Goal: Transaction & Acquisition: Purchase product/service

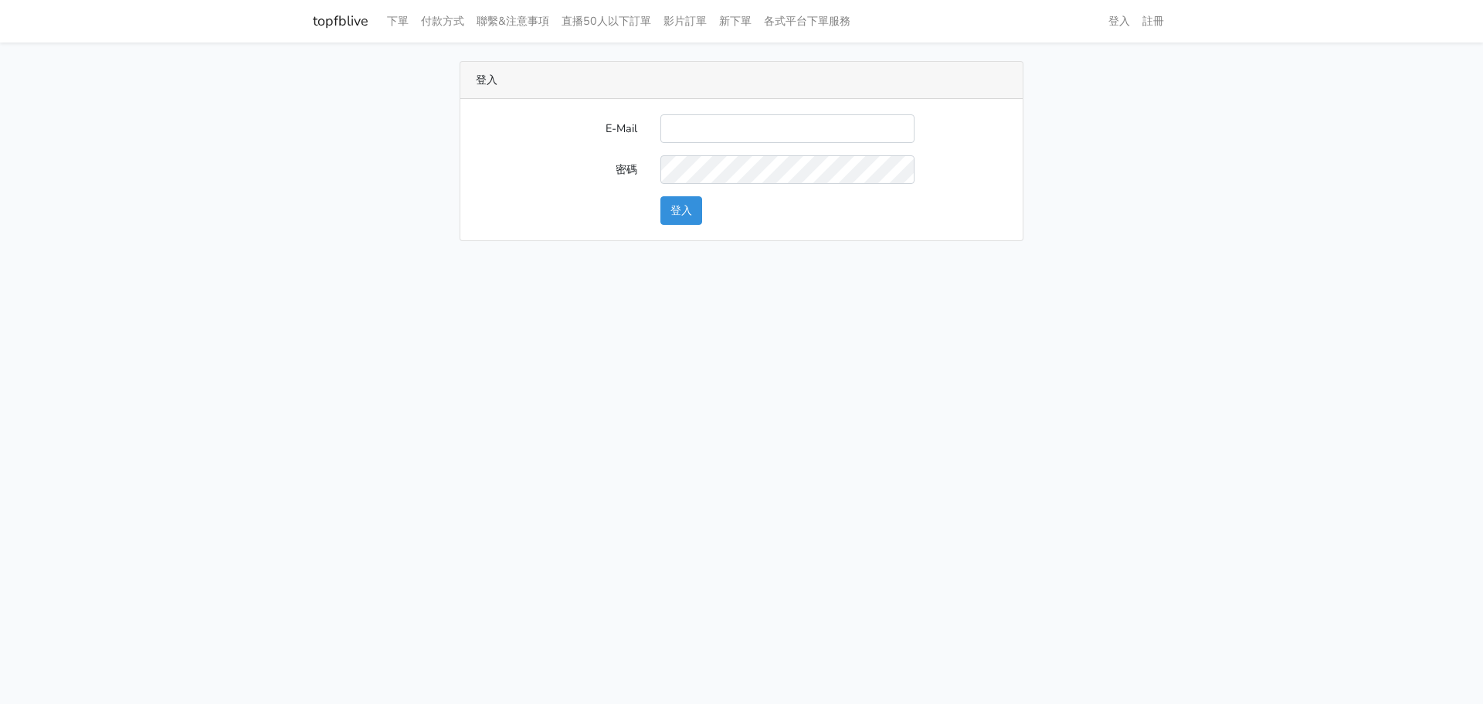
type input "L123572232@gmail.com"
click at [689, 221] on button "登入" at bounding box center [681, 210] width 42 height 29
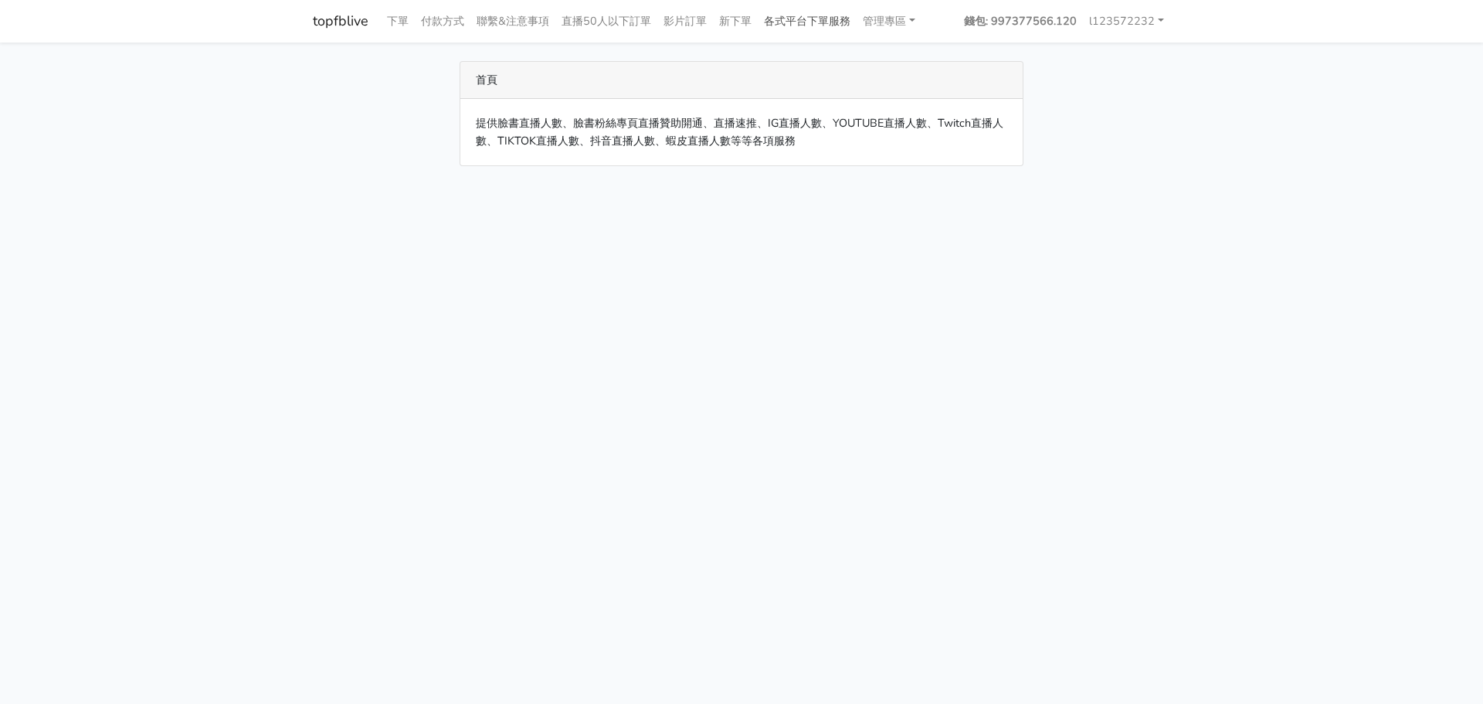
click at [816, 17] on link "各式平台下單服務" at bounding box center [807, 21] width 99 height 30
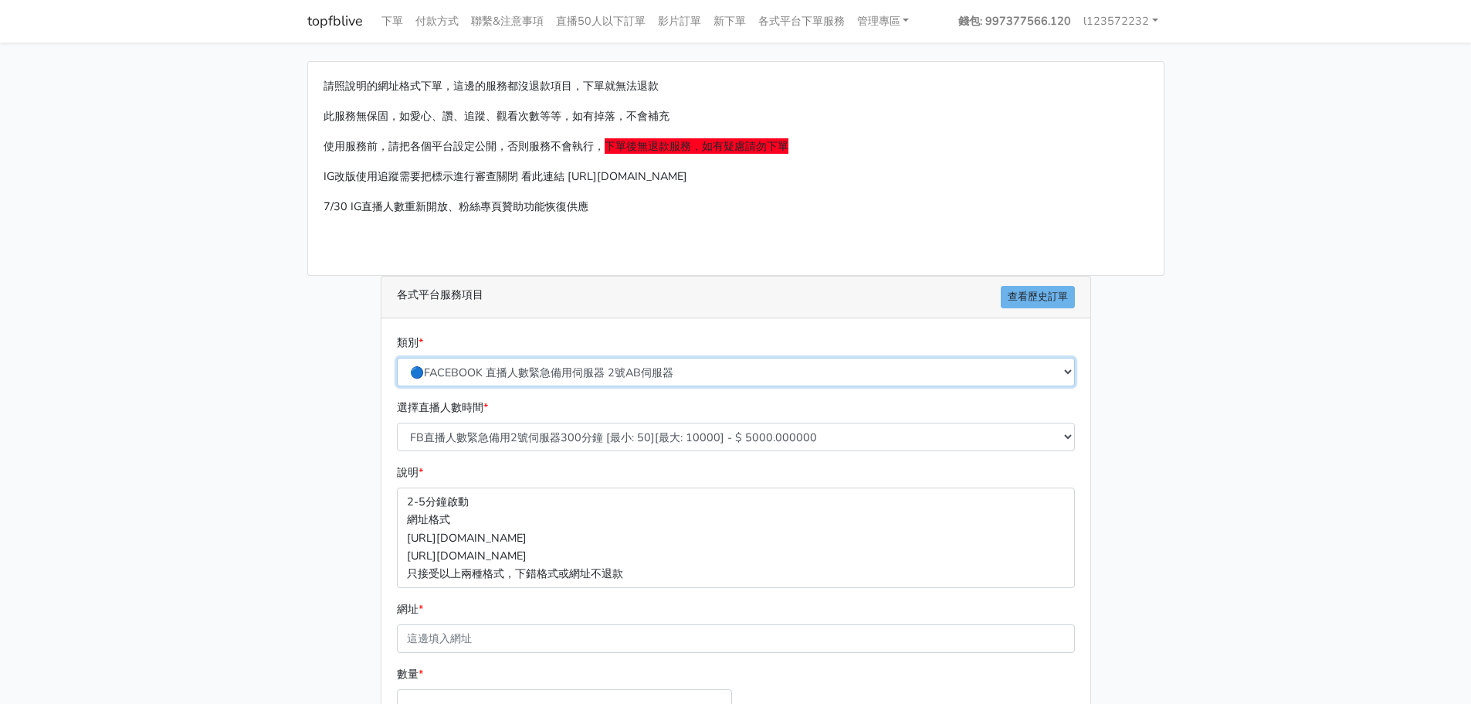
click at [613, 372] on select "🔵FACEBOOK 直播人數緊急備用伺服器 2號AB伺服器 🔵FACEBOOK 網軍專用貼文留言 安全保密 🔵FACEBOOK 直播人數緊急備用伺服器 J1 …" at bounding box center [736, 372] width 678 height 29
select select "🔵FACEBOOK 直播人數 AB伺服器"
click at [397, 358] on select "🔵FACEBOOK 直播人數緊急備用伺服器 2號AB伺服器 🔵FACEBOOK 網軍專用貼文留言 安全保密 🔵FACEBOOK 直播人數緊急備用伺服器 J1 …" at bounding box center [736, 372] width 678 height 29
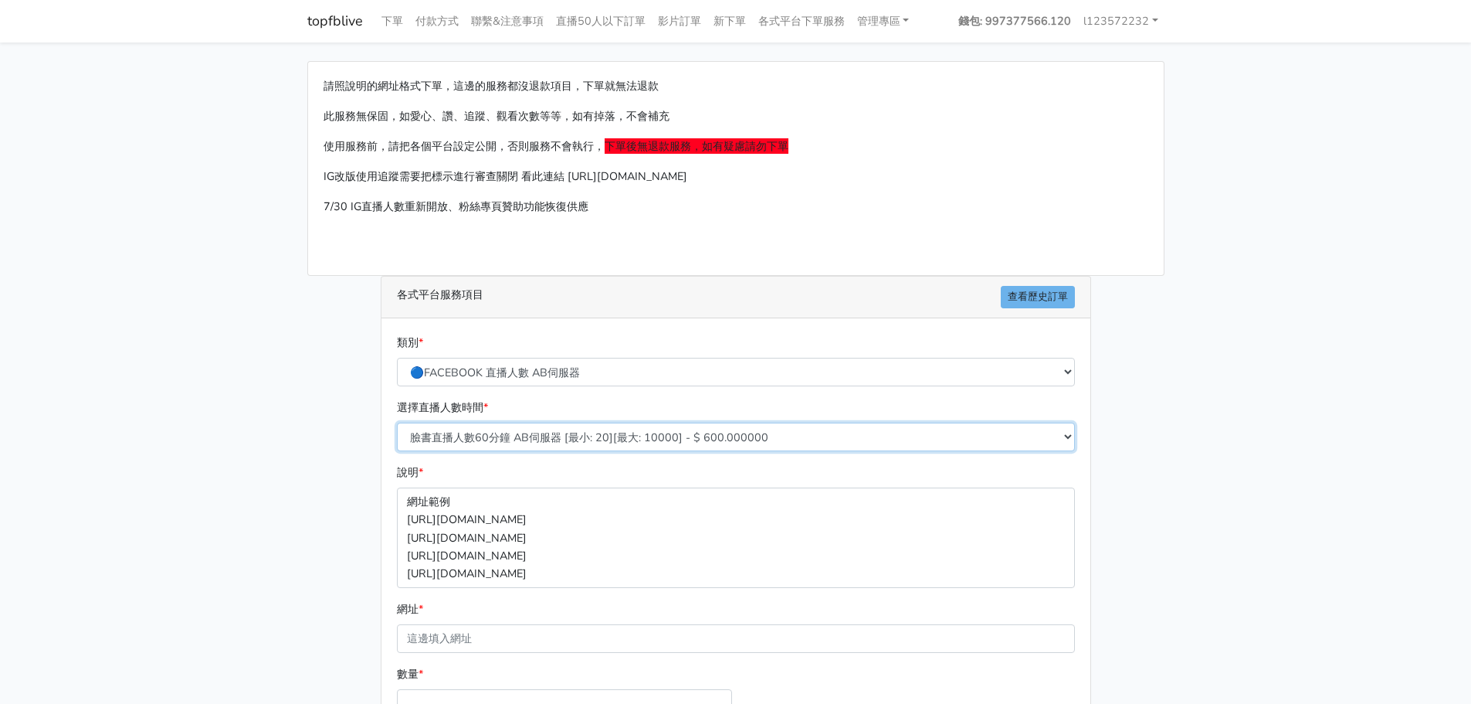
click at [574, 439] on select "臉書直播人數60分鐘 AB伺服器 [最小: 20][最大: 10000] - $ 600.000000 臉書直播人數90分鐘 AB伺服器 [最小: 20][最…" at bounding box center [736, 436] width 678 height 29
select select "614"
click at [397, 422] on select "臉書直播人數60分鐘 AB伺服器 [最小: 20][最大: 10000] - $ 600.000000 臉書直播人數90分鐘 AB伺服器 [最小: 20][最…" at bounding box center [736, 436] width 678 height 29
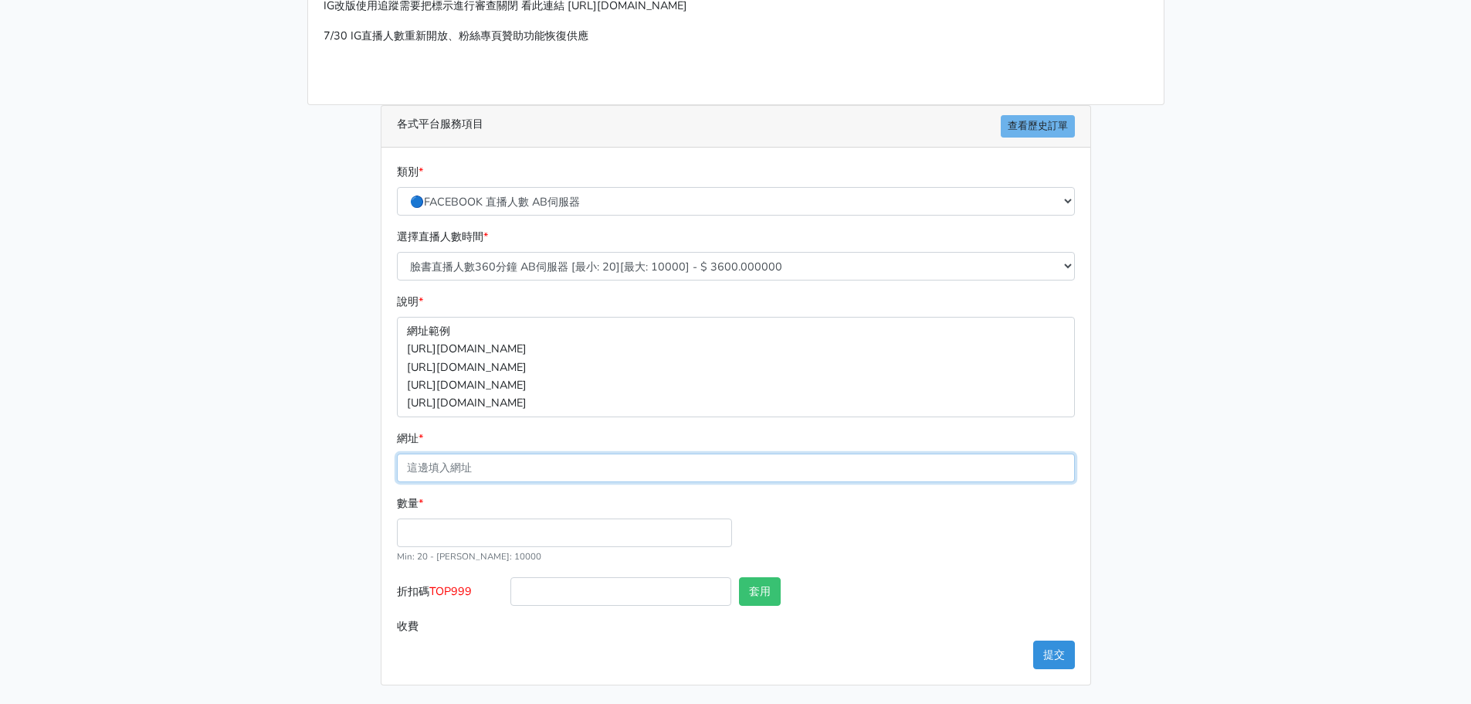
paste input "[URL][DOMAIN_NAME]"
click at [610, 470] on input "[URL][DOMAIN_NAME]" at bounding box center [736, 467] width 678 height 29
type input "[URL][DOMAIN_NAME]"
type input "35"
type input "126.000"
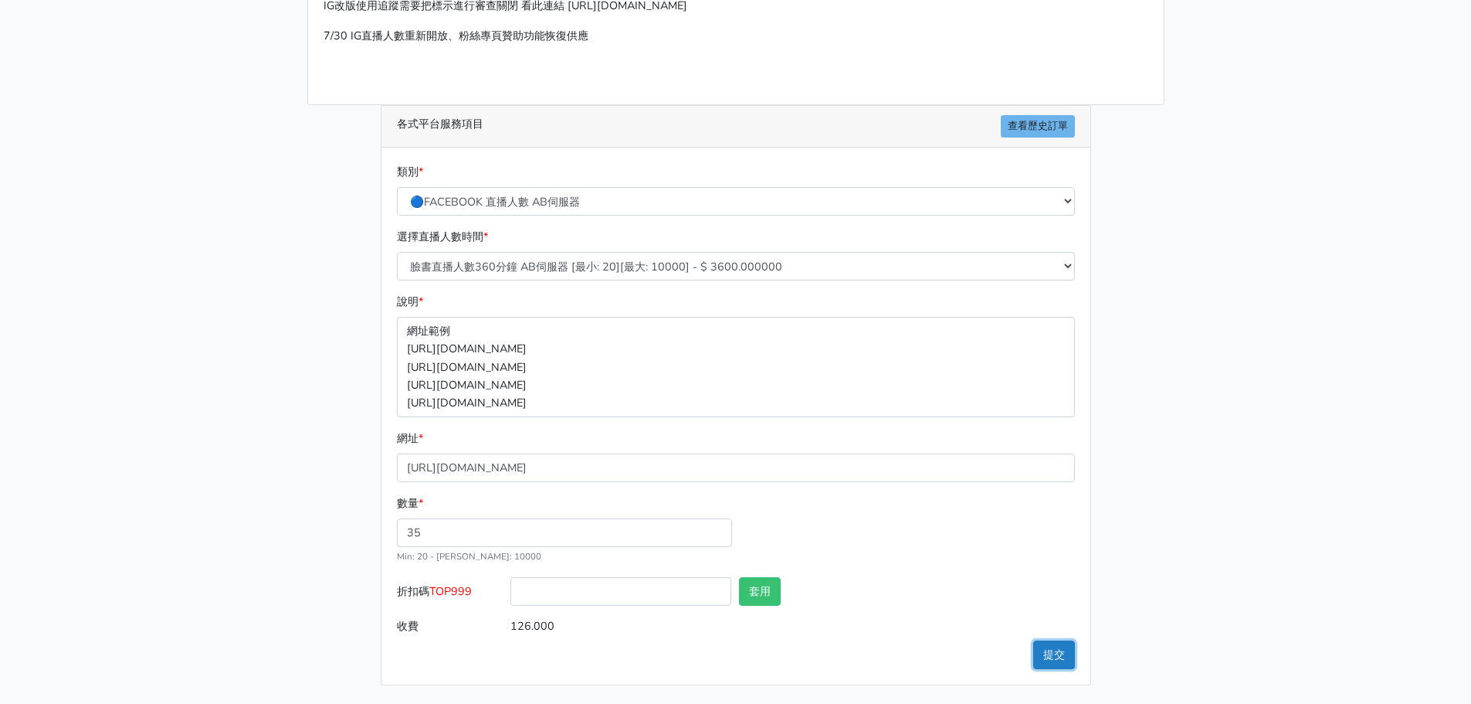
click at [1054, 655] on button "提交" at bounding box center [1054, 654] width 42 height 29
